Goal: Transaction & Acquisition: Purchase product/service

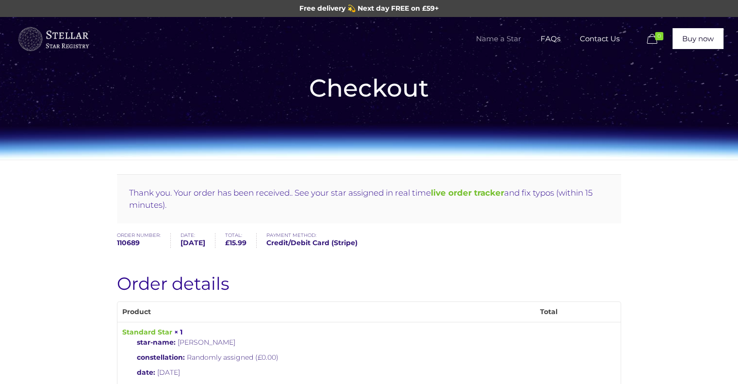
click at [508, 39] on span "Name a Star" at bounding box center [498, 38] width 65 height 29
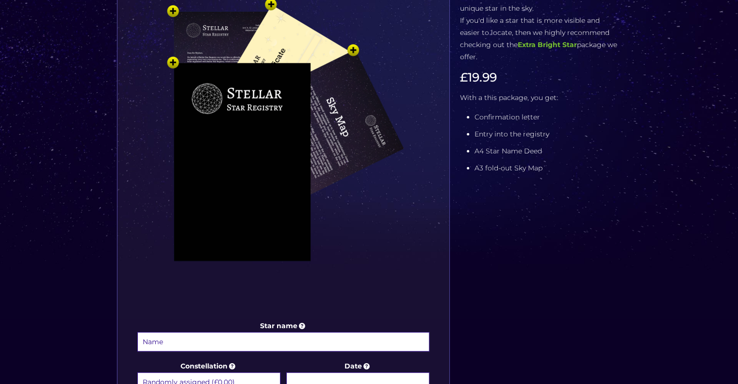
scroll to position [291, 0]
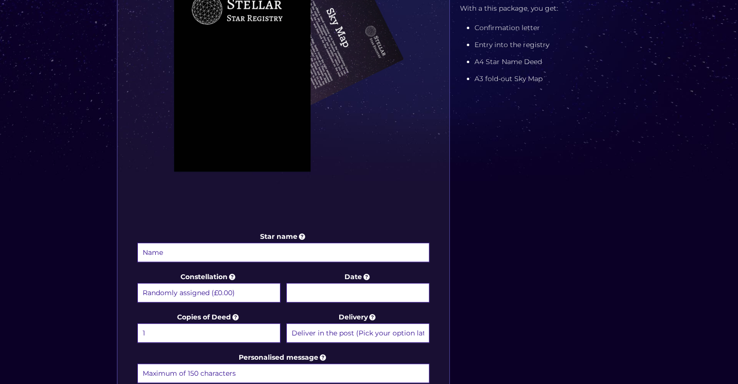
click at [212, 252] on input "Star name" at bounding box center [283, 252] width 292 height 19
click at [221, 251] on input "Monty Gendal" at bounding box center [283, 252] width 292 height 19
type input "[PERSON_NAME]"
click at [364, 287] on input "Date" at bounding box center [357, 292] width 143 height 19
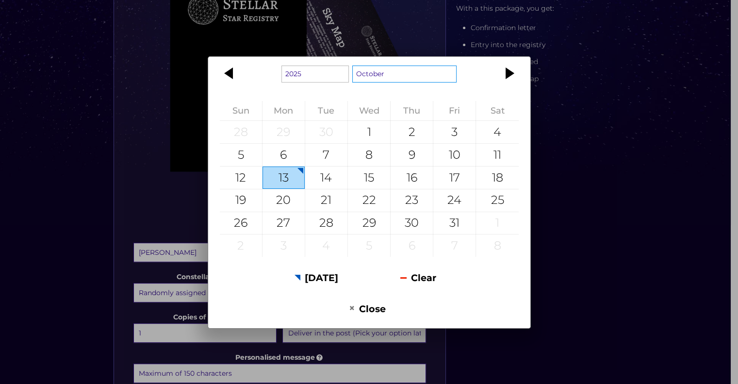
click at [384, 80] on select "January February March April May June July August September October November De…" at bounding box center [404, 73] width 105 height 17
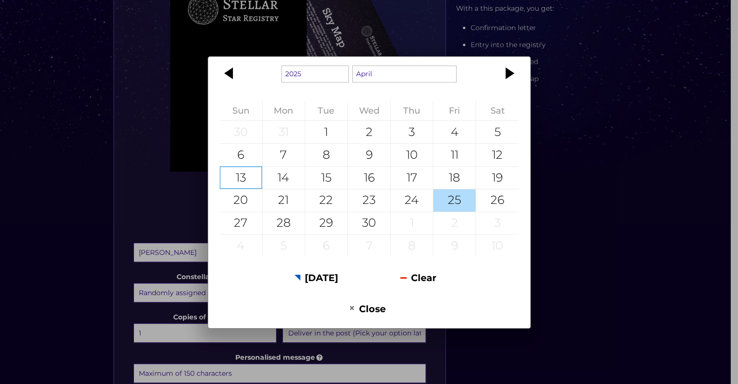
click at [439, 194] on div "25" at bounding box center [454, 200] width 42 height 22
type input "[DATE]"
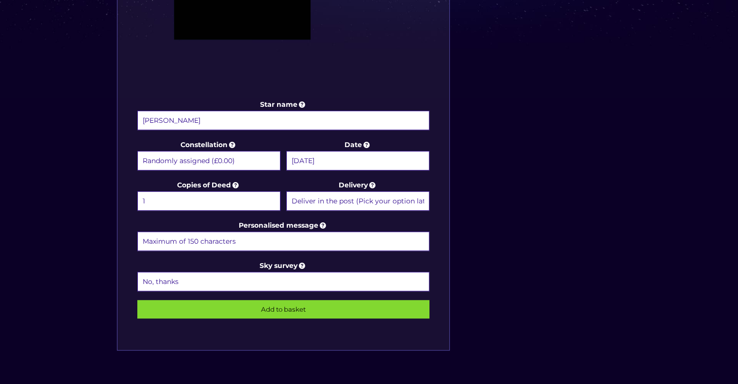
scroll to position [437, 0]
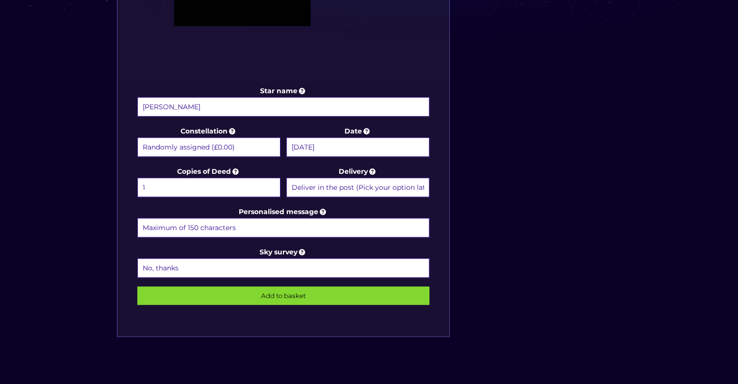
click at [275, 225] on input "Personalised message" at bounding box center [283, 227] width 292 height 19
type input "[PERSON_NAME] was a beautiful soul. He will now shine bright and watch over you…"
click at [281, 288] on input "Add to basket" at bounding box center [283, 295] width 292 height 18
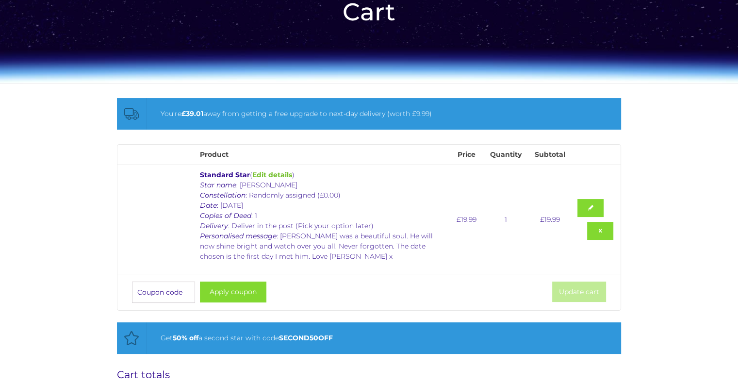
scroll to position [97, 0]
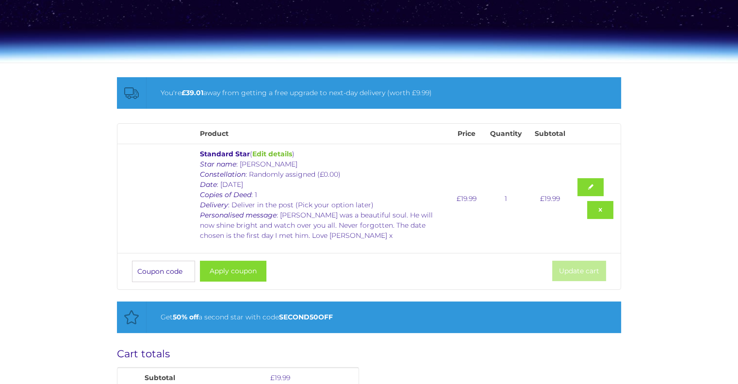
click at [160, 265] on input "Coupon:" at bounding box center [163, 270] width 63 height 21
type input "GIFT30"
click at [221, 271] on button "Apply coupon" at bounding box center [233, 270] width 66 height 21
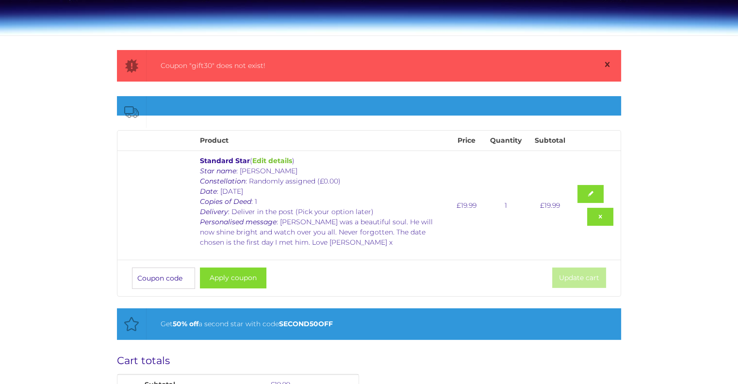
scroll to position [126, 0]
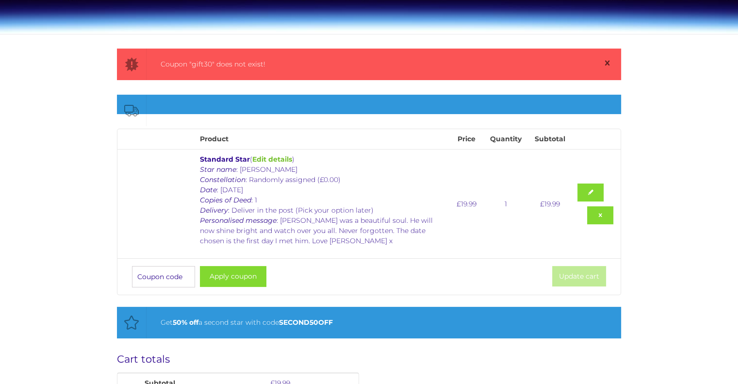
click at [159, 280] on input "Coupon:" at bounding box center [163, 276] width 63 height 21
type input "g"
type input "GIFT20"
click at [227, 281] on button "Apply coupon" at bounding box center [233, 276] width 66 height 21
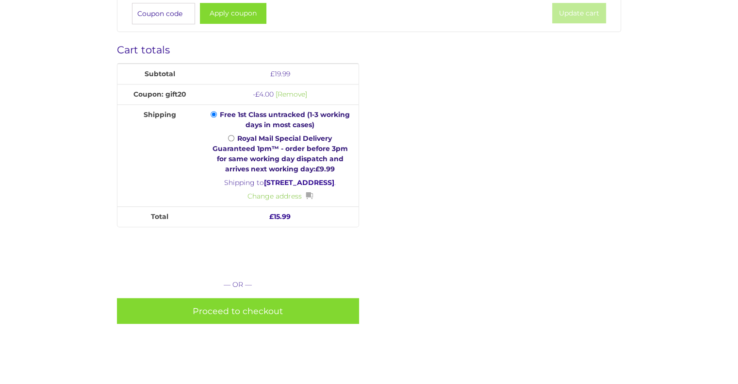
scroll to position [417, 0]
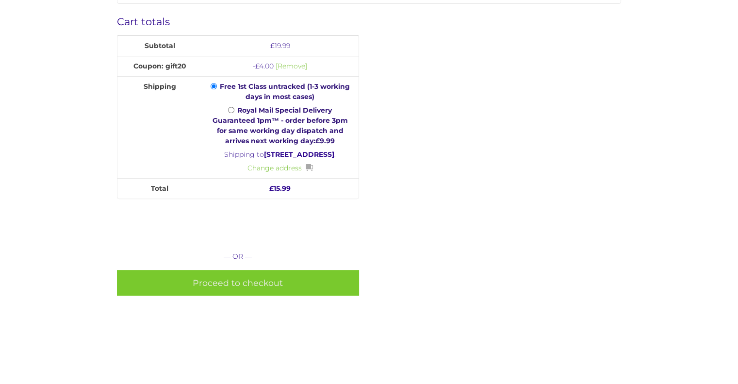
click at [246, 295] on link "Proceed to checkout" at bounding box center [238, 283] width 242 height 26
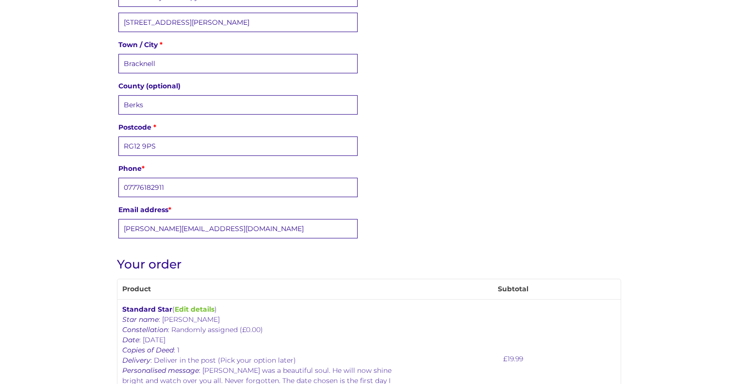
scroll to position [146, 0]
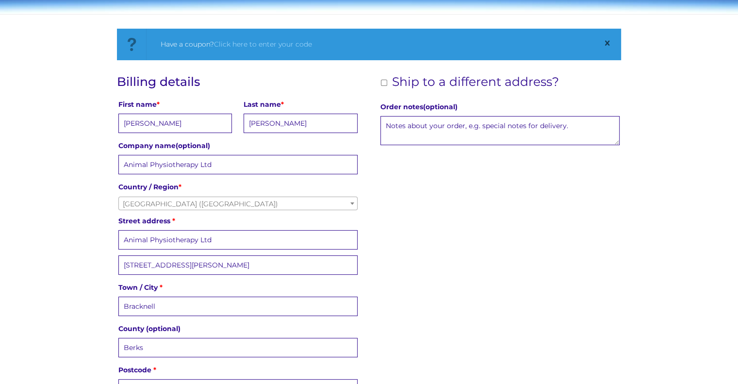
click at [382, 84] on input "Ship to a different address?" at bounding box center [384, 83] width 6 height 6
checkbox input "true"
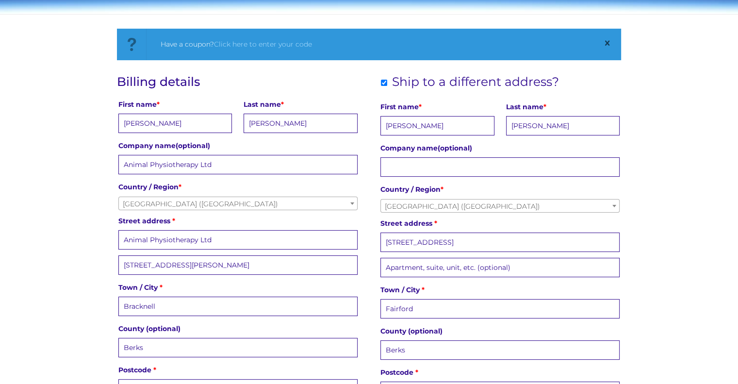
click at [426, 130] on input "Nicola" at bounding box center [436, 125] width 113 height 19
drag, startPoint x: 424, startPoint y: 125, endPoint x: 382, endPoint y: 131, distance: 43.1
click at [382, 131] on input "Nicola" at bounding box center [436, 125] width 113 height 19
type input "n"
type input "Natalie"
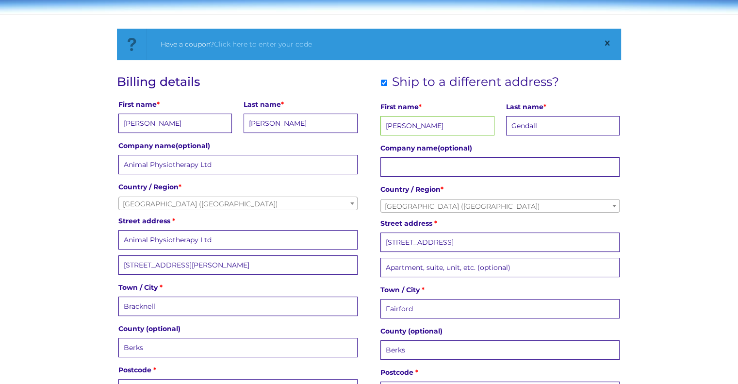
type input "Gendall"
drag, startPoint x: 473, startPoint y: 242, endPoint x: 358, endPoint y: 263, distance: 116.4
click at [358, 263] on div "Billing details First name * Donna Last name * Wills Company name (optional) An…" at bounding box center [369, 280] width 504 height 410
type input "4 Surrey Court"
drag, startPoint x: 418, startPoint y: 304, endPoint x: 358, endPoint y: 302, distance: 60.2
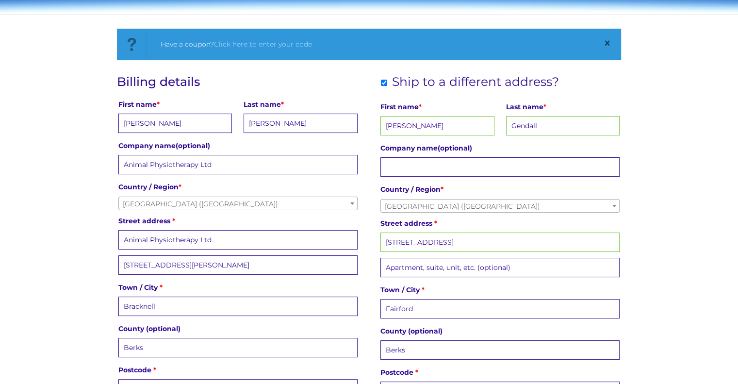
click at [359, 304] on div "Billing details First name * Donna Last name * Wills Company name (optional) An…" at bounding box center [369, 280] width 504 height 410
type input "Warfield, Bracknell"
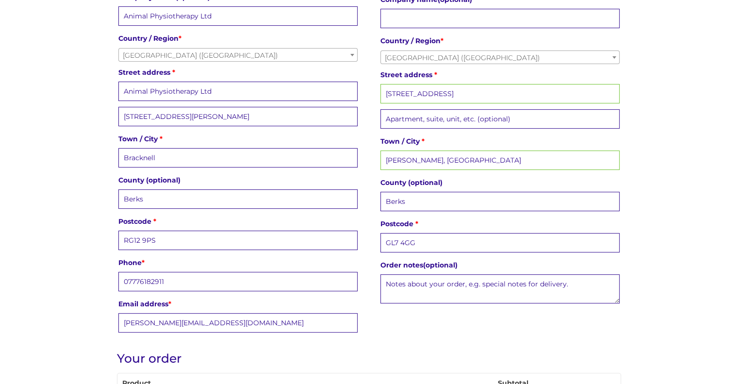
scroll to position [340, 0]
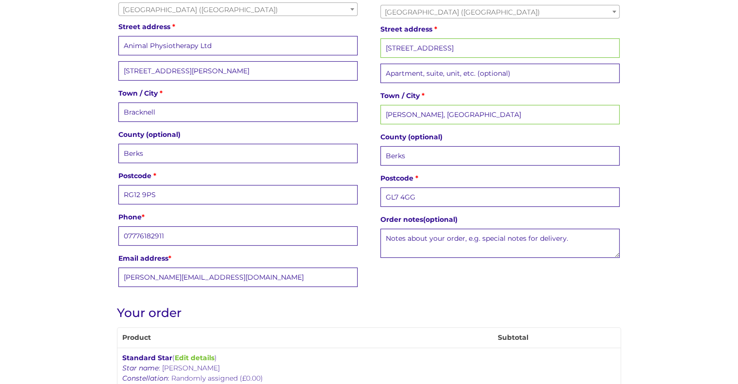
drag, startPoint x: 388, startPoint y: 194, endPoint x: 365, endPoint y: 197, distance: 23.5
click at [365, 197] on div "Billing details First name * Donna Last name * Wills Company name (optional) An…" at bounding box center [369, 86] width 504 height 410
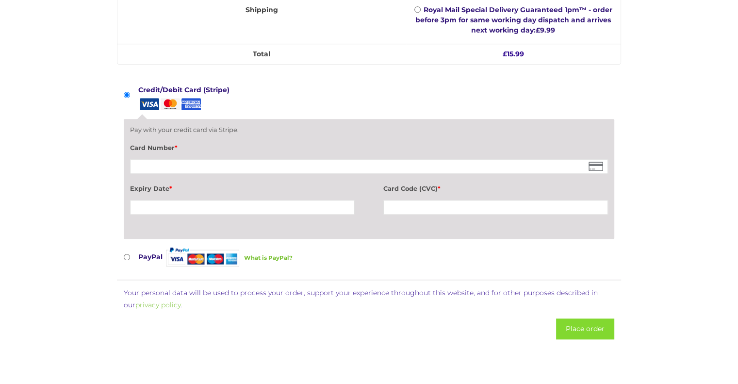
scroll to position [873, 0]
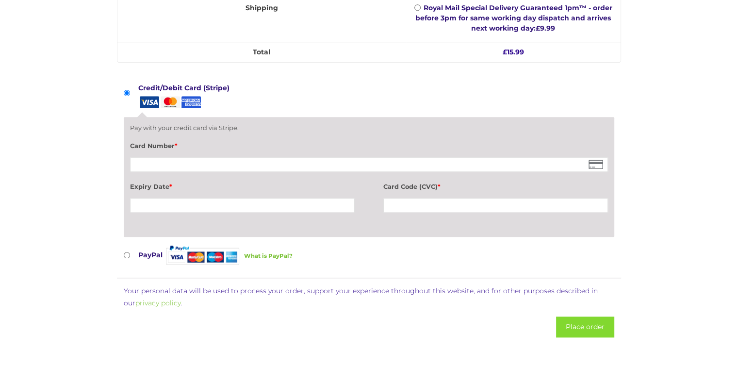
type input "RG42 3XR"
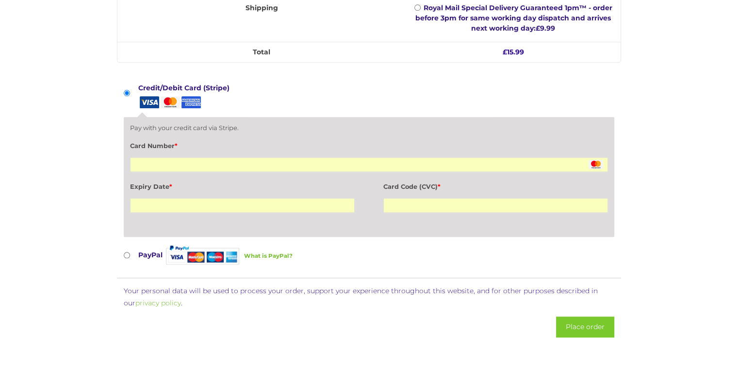
click at [589, 316] on button "Place order" at bounding box center [585, 326] width 58 height 21
